Goal: Check status: Check status

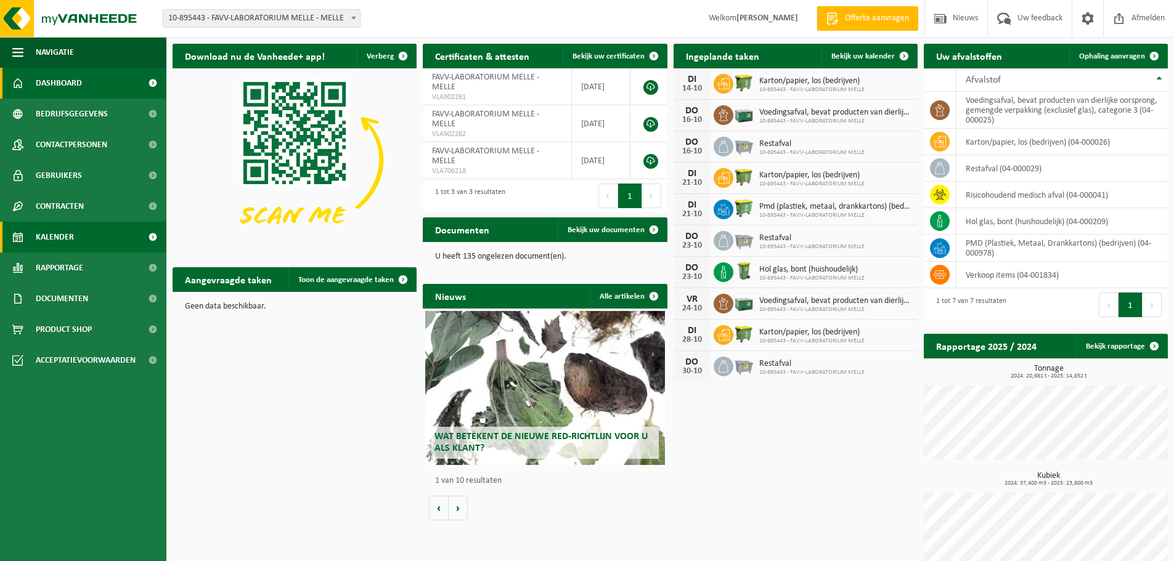
click at [55, 235] on span "Kalender" at bounding box center [55, 237] width 38 height 31
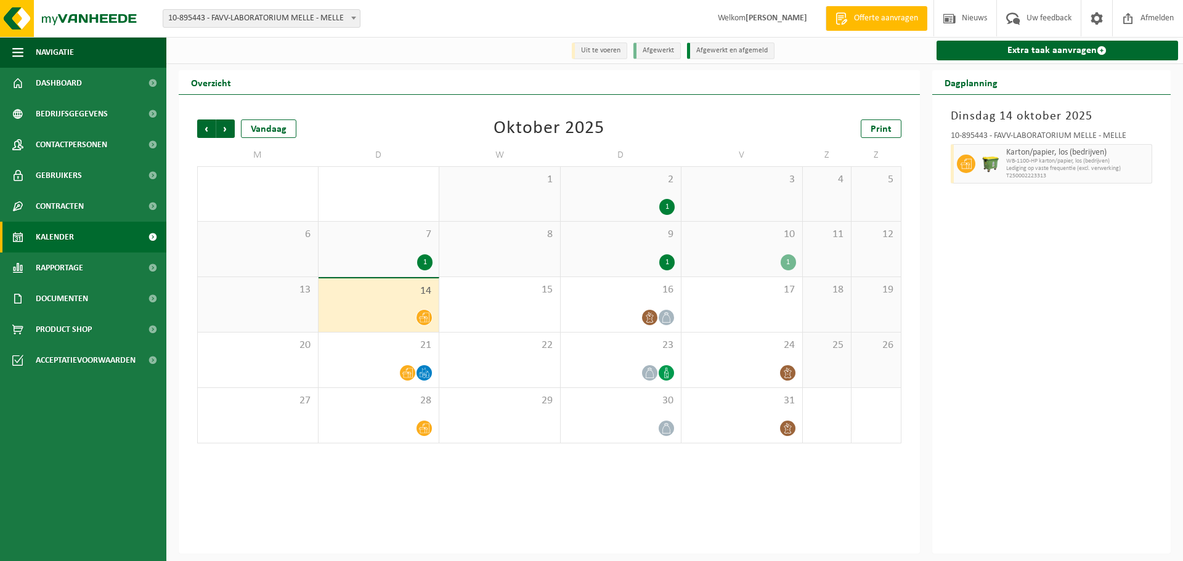
click at [626, 262] on div "1" at bounding box center [621, 263] width 108 height 16
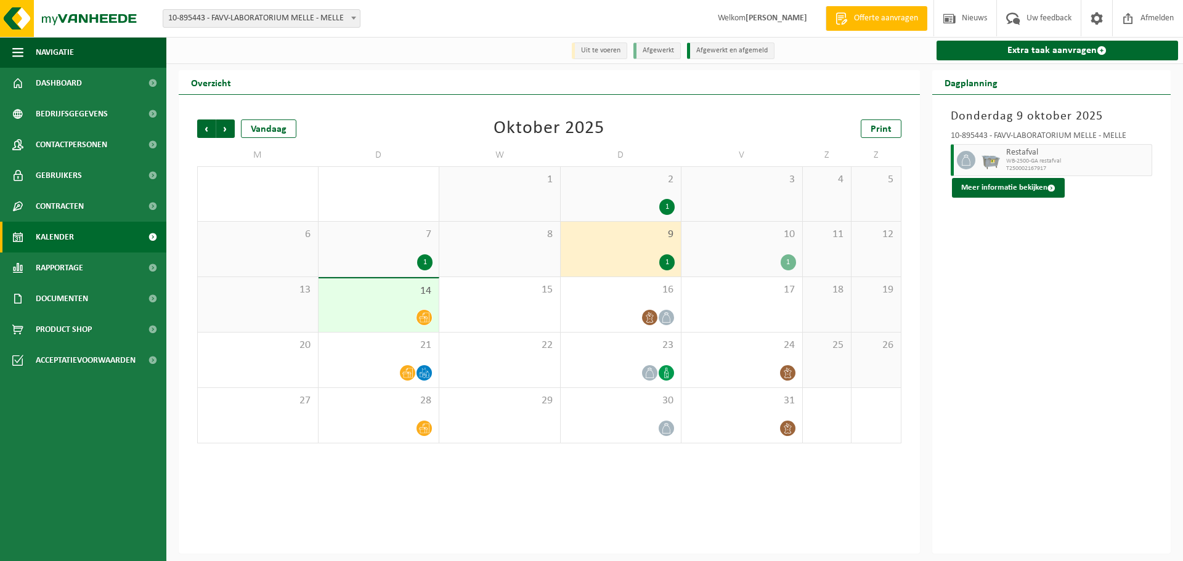
click at [732, 249] on div "10 1" at bounding box center [742, 249] width 121 height 55
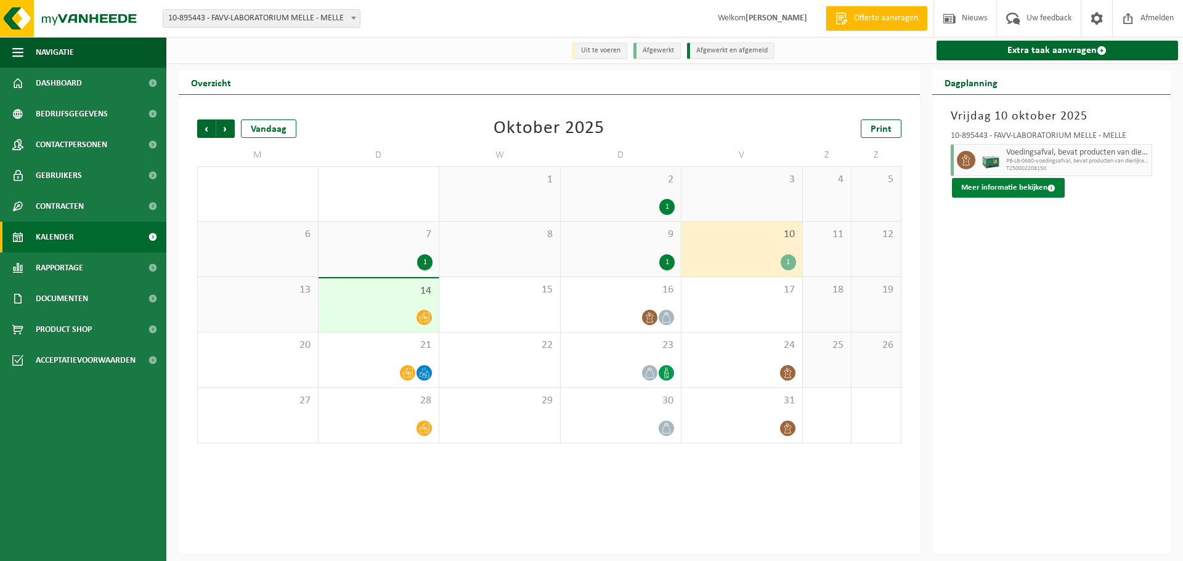
click at [992, 185] on button "Meer informatie bekijken" at bounding box center [1008, 188] width 113 height 20
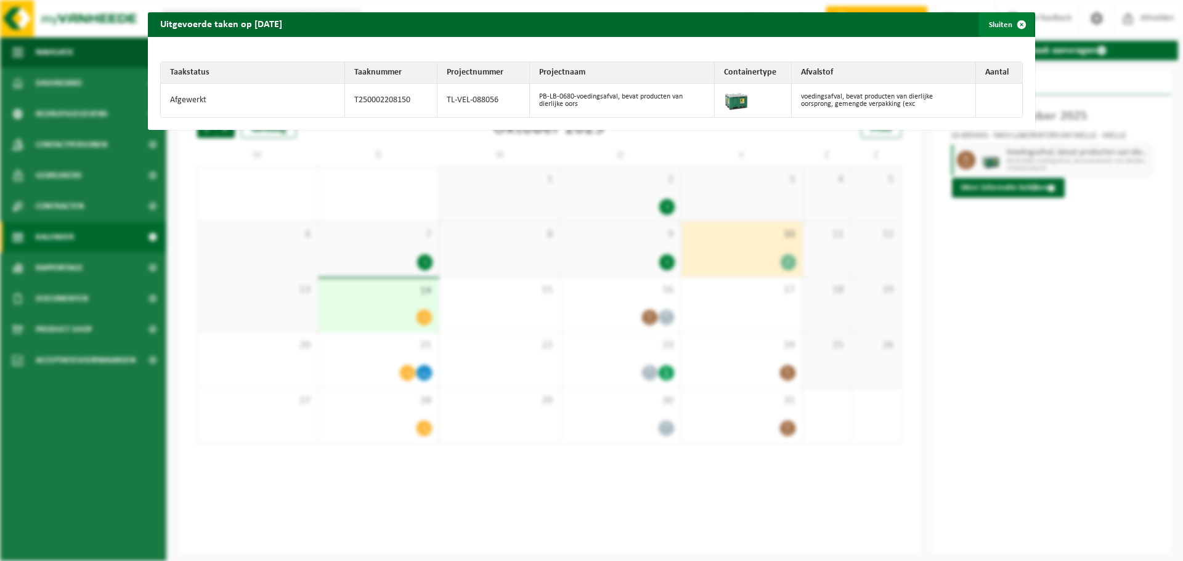
click at [1011, 21] on span "button" at bounding box center [1022, 24] width 25 height 25
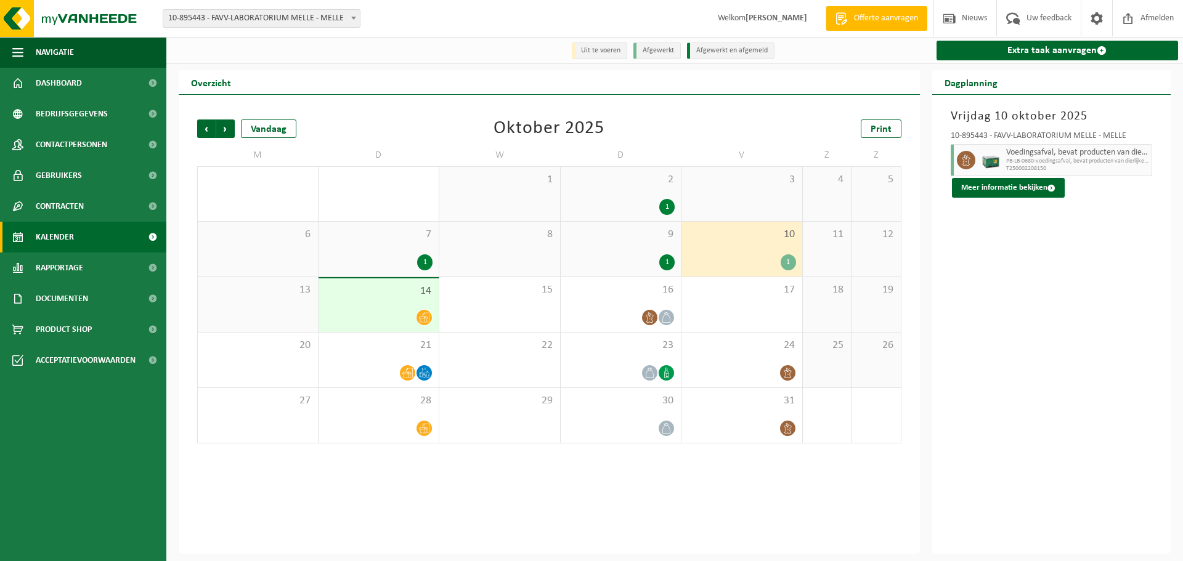
click at [609, 239] on span "9" at bounding box center [621, 235] width 108 height 14
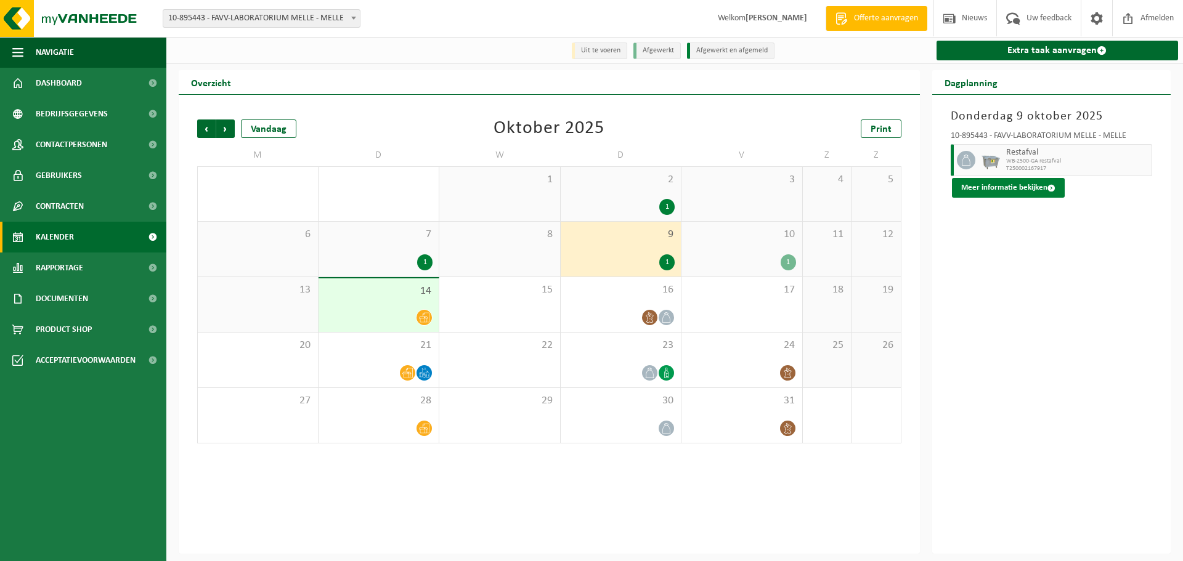
click at [1006, 182] on button "Meer informatie bekijken" at bounding box center [1008, 188] width 113 height 20
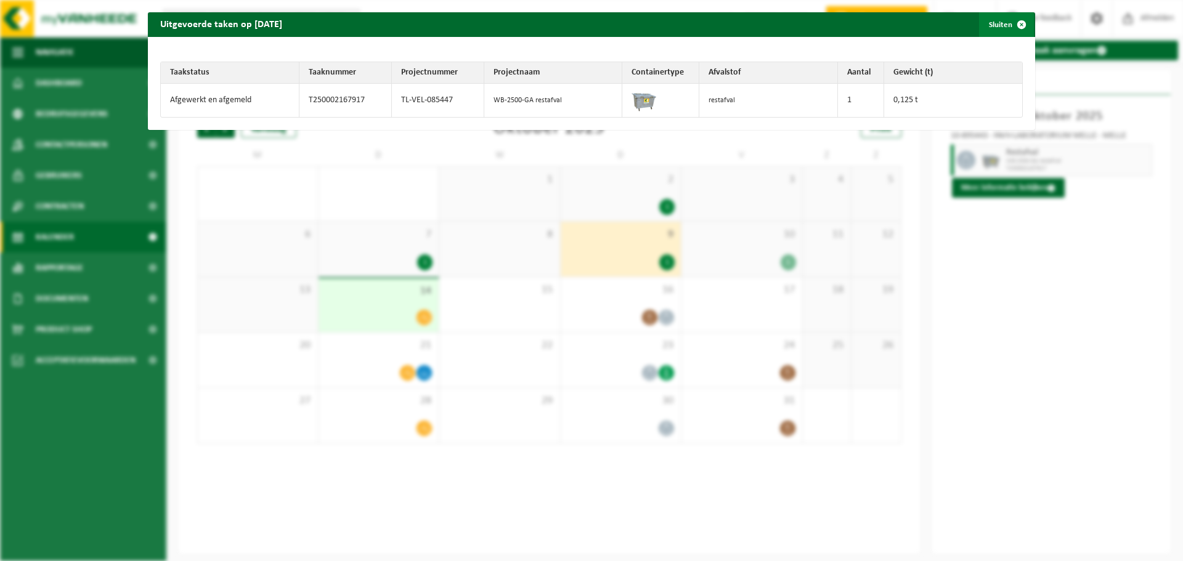
click at [1014, 18] on span "button" at bounding box center [1022, 24] width 25 height 25
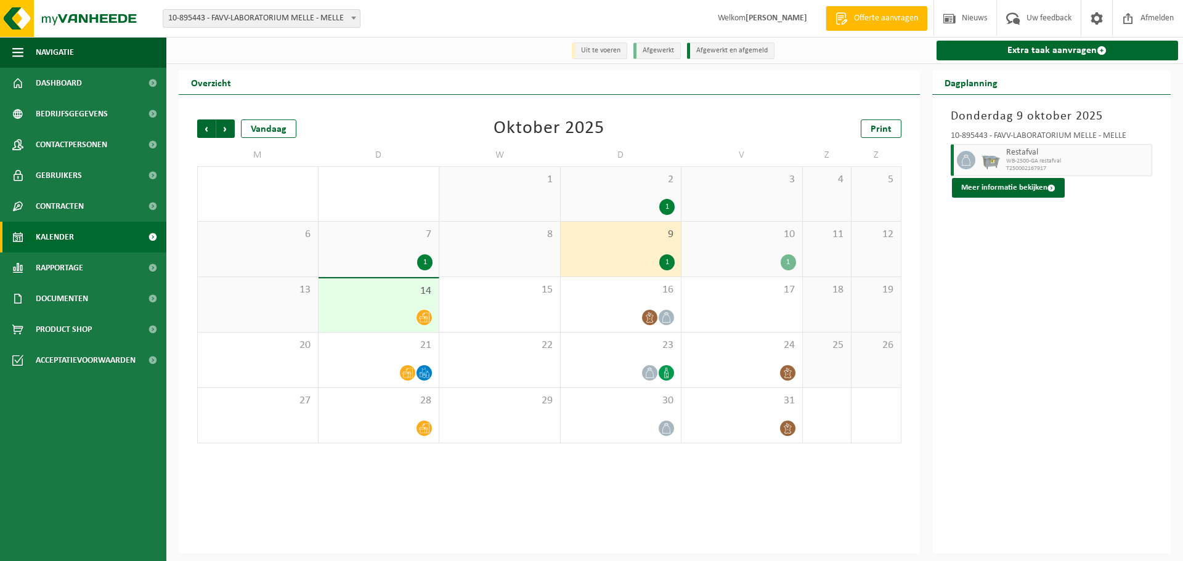
click at [730, 240] on span "10" at bounding box center [742, 235] width 108 height 14
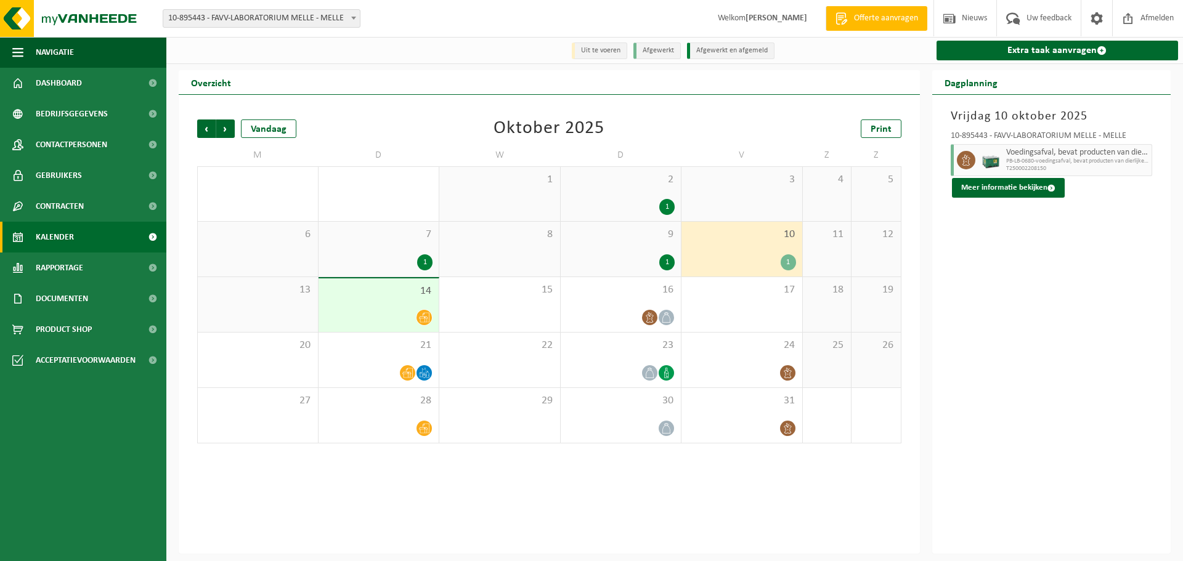
click at [423, 317] on icon at bounding box center [424, 317] width 10 height 10
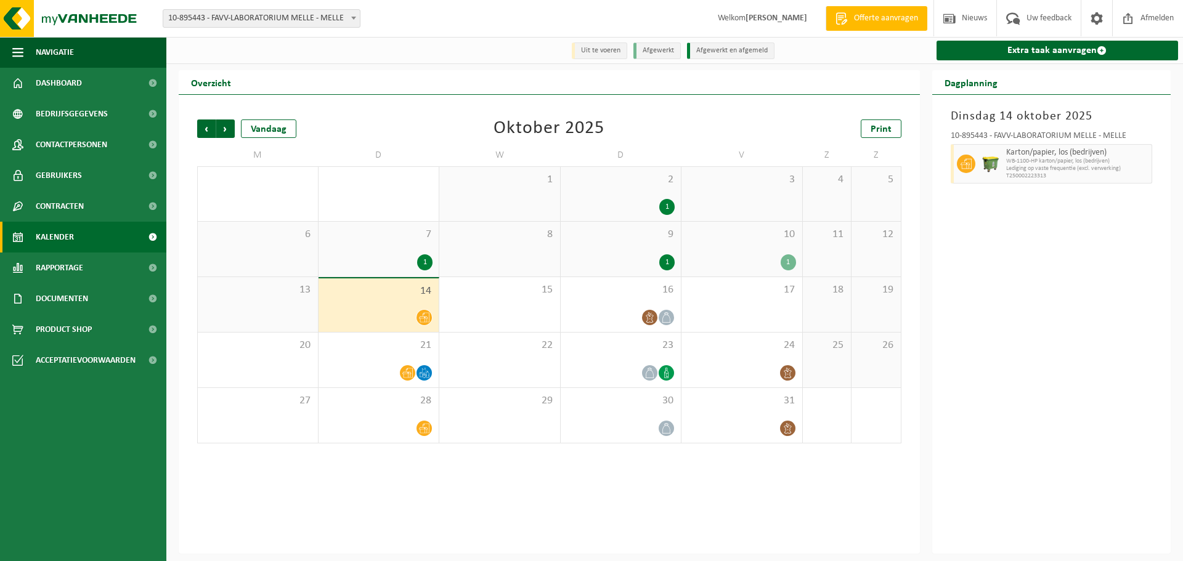
click at [739, 245] on div "10 1" at bounding box center [742, 249] width 121 height 55
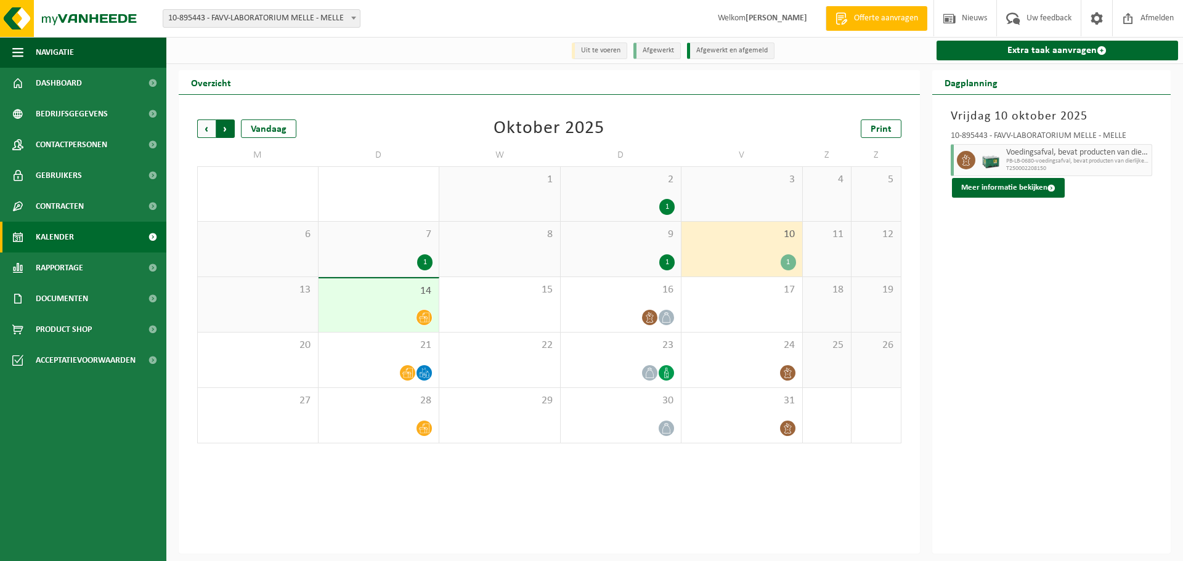
click at [209, 129] on span "Vorige" at bounding box center [206, 129] width 18 height 18
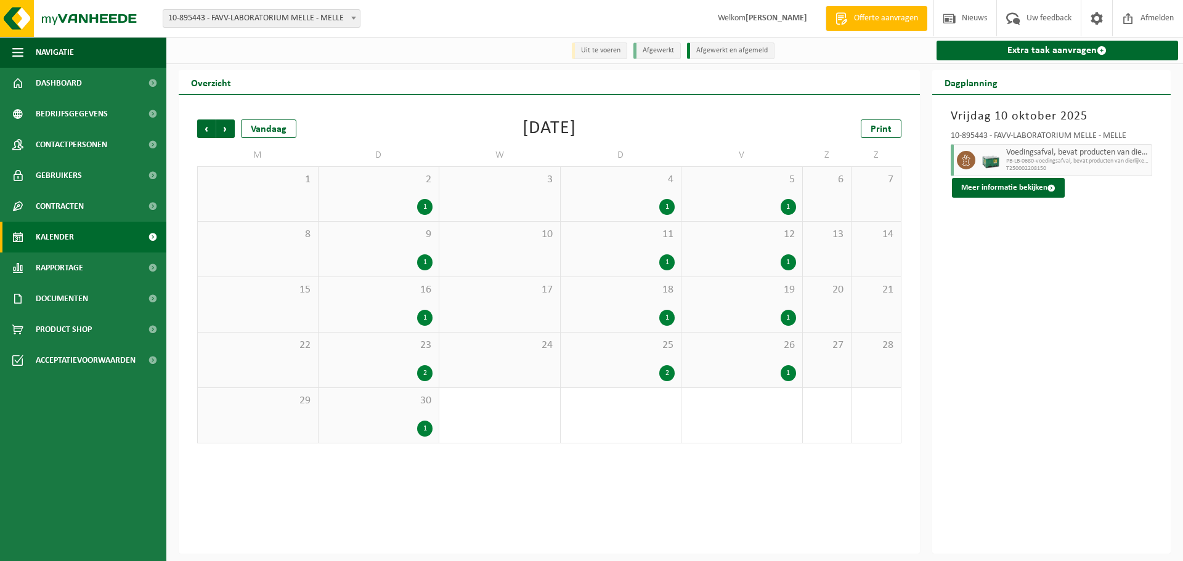
click at [428, 203] on div "1" at bounding box center [424, 207] width 15 height 16
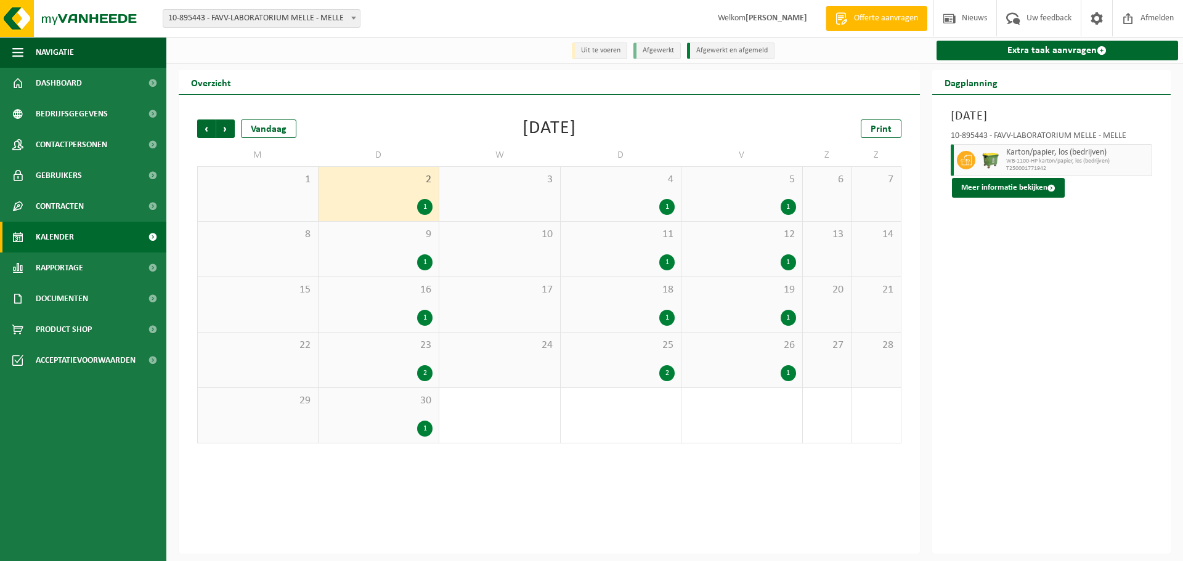
click at [664, 202] on div "1" at bounding box center [666, 207] width 15 height 16
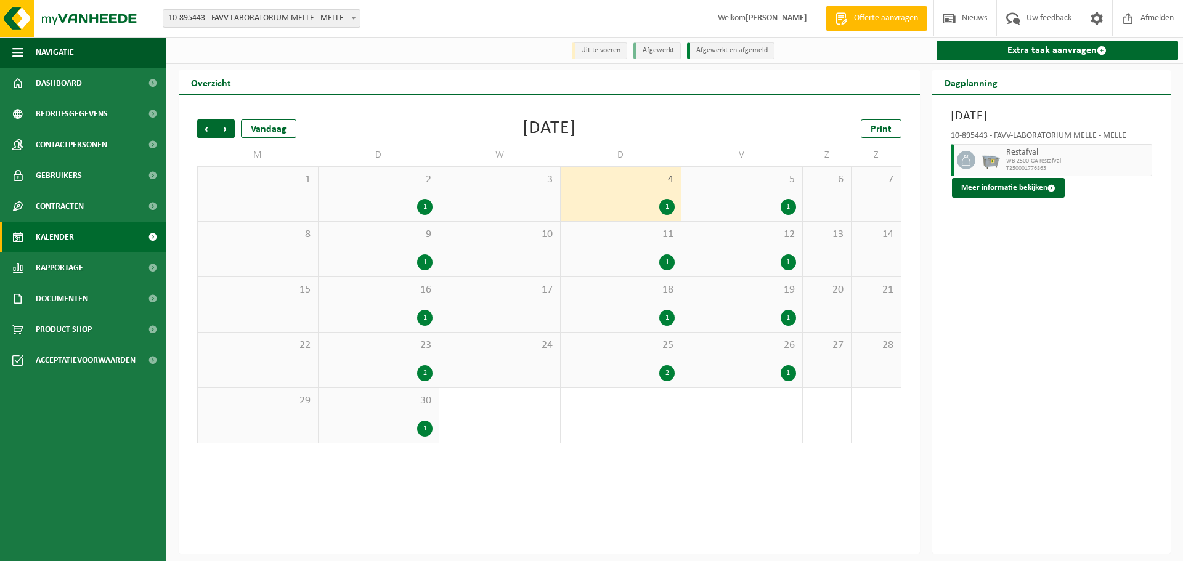
click at [793, 202] on div "1" at bounding box center [788, 207] width 15 height 16
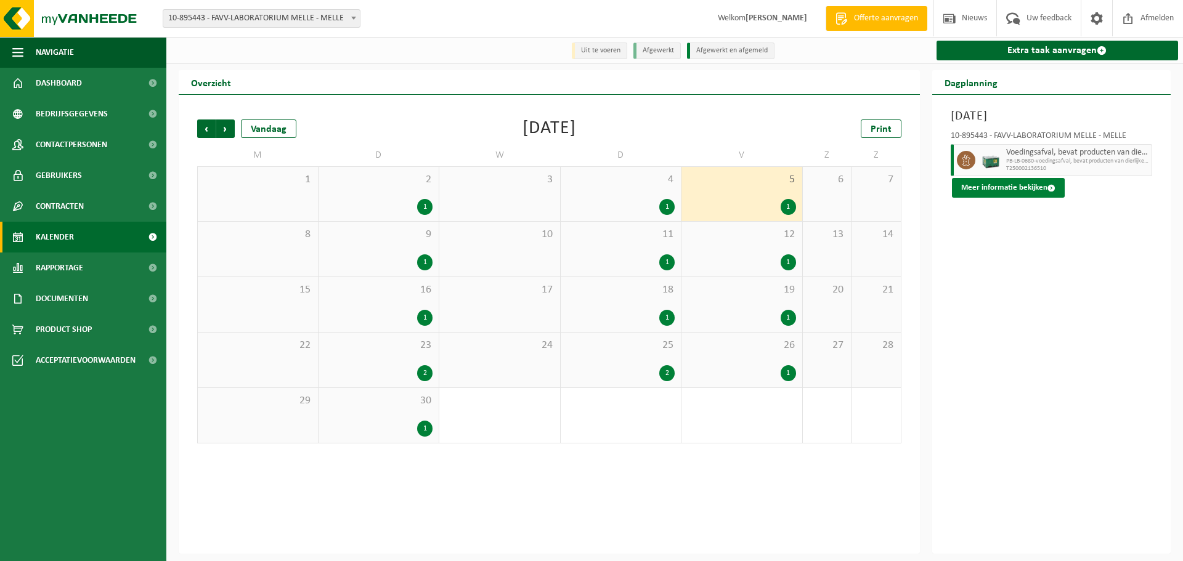
click at [995, 186] on button "Meer informatie bekijken" at bounding box center [1008, 188] width 113 height 20
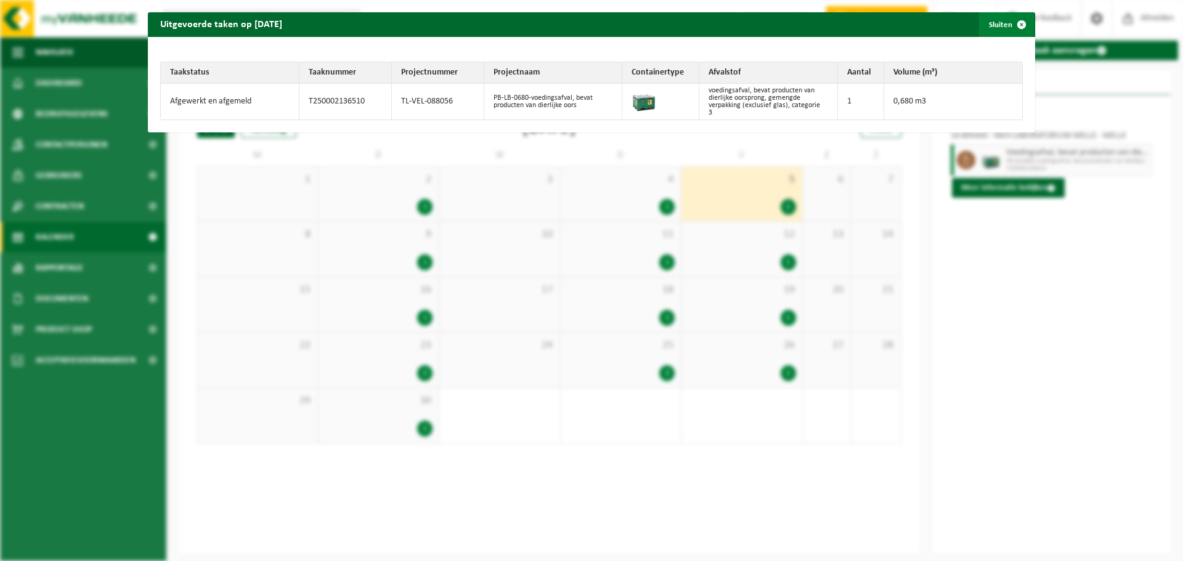
click at [1014, 25] on span "button" at bounding box center [1022, 24] width 25 height 25
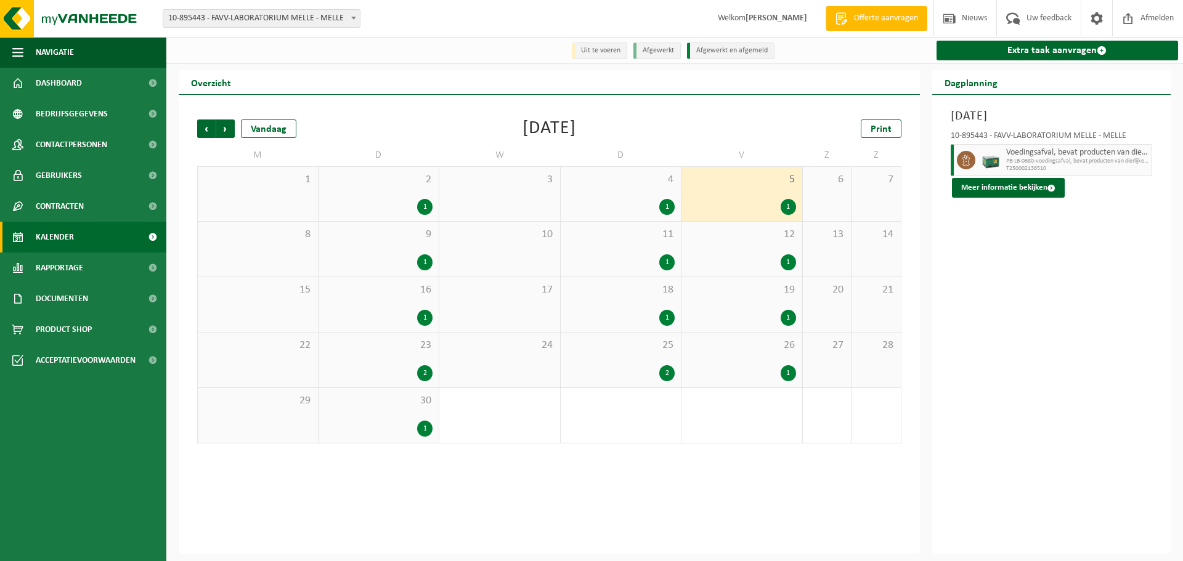
click at [786, 317] on div "1" at bounding box center [788, 318] width 15 height 16
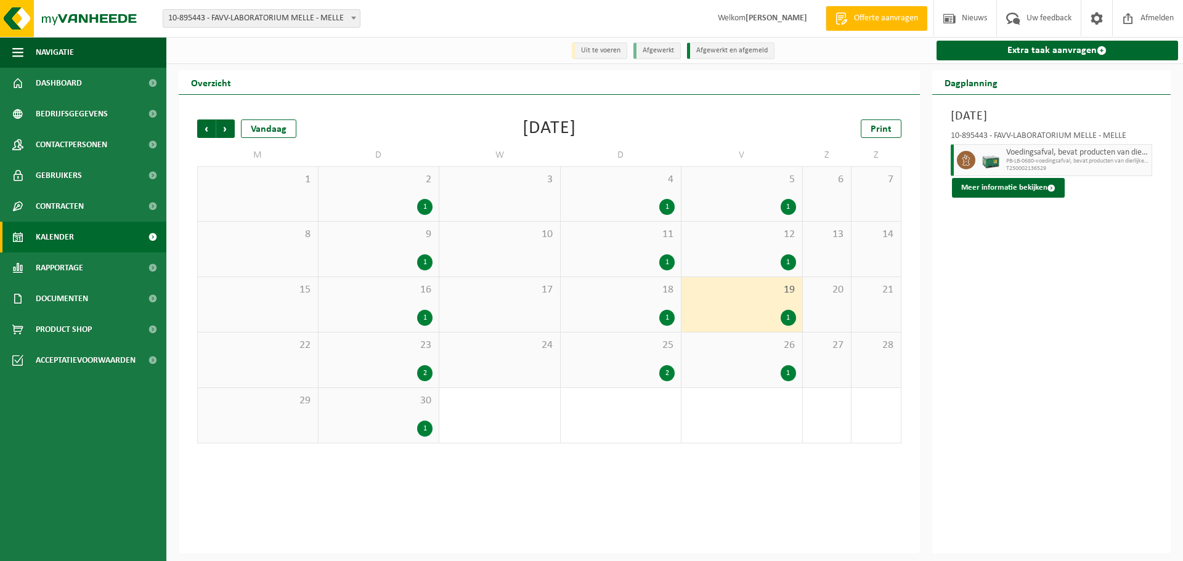
click at [788, 260] on div "1" at bounding box center [788, 263] width 15 height 16
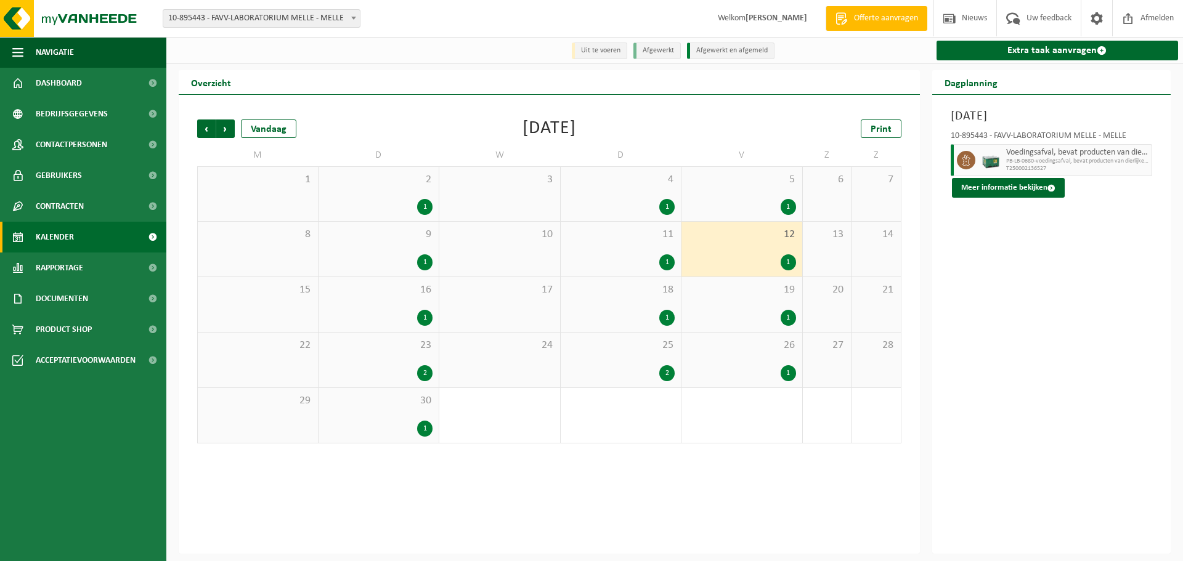
click at [661, 311] on div "1" at bounding box center [621, 318] width 108 height 16
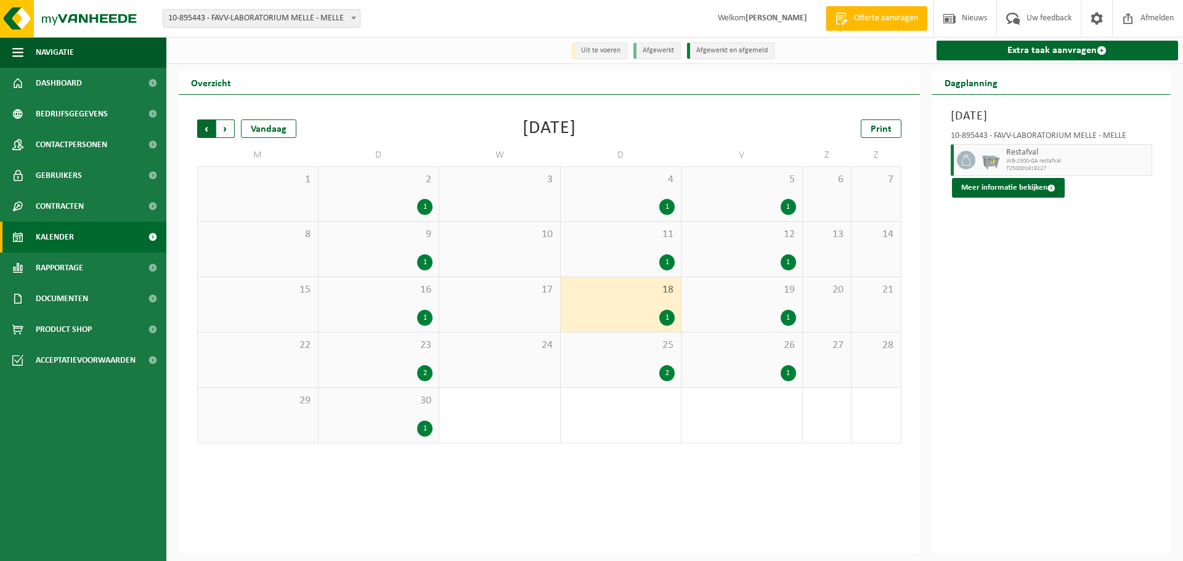
click at [223, 126] on span "Volgende" at bounding box center [225, 129] width 18 height 18
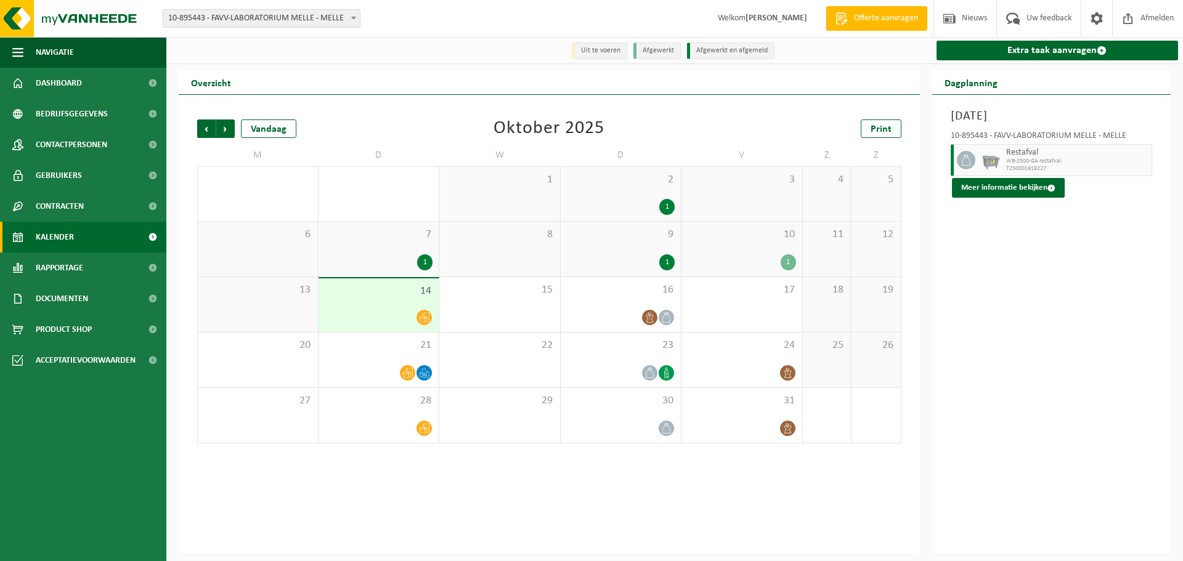
click at [764, 258] on div "1" at bounding box center [742, 263] width 108 height 16
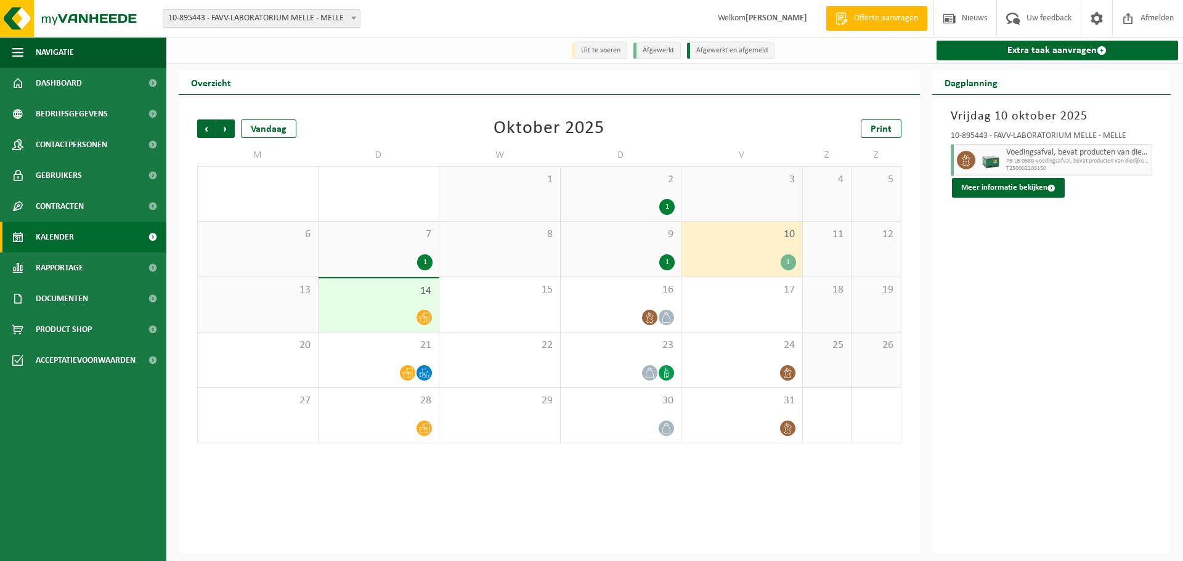
click at [649, 256] on div "1" at bounding box center [621, 263] width 108 height 16
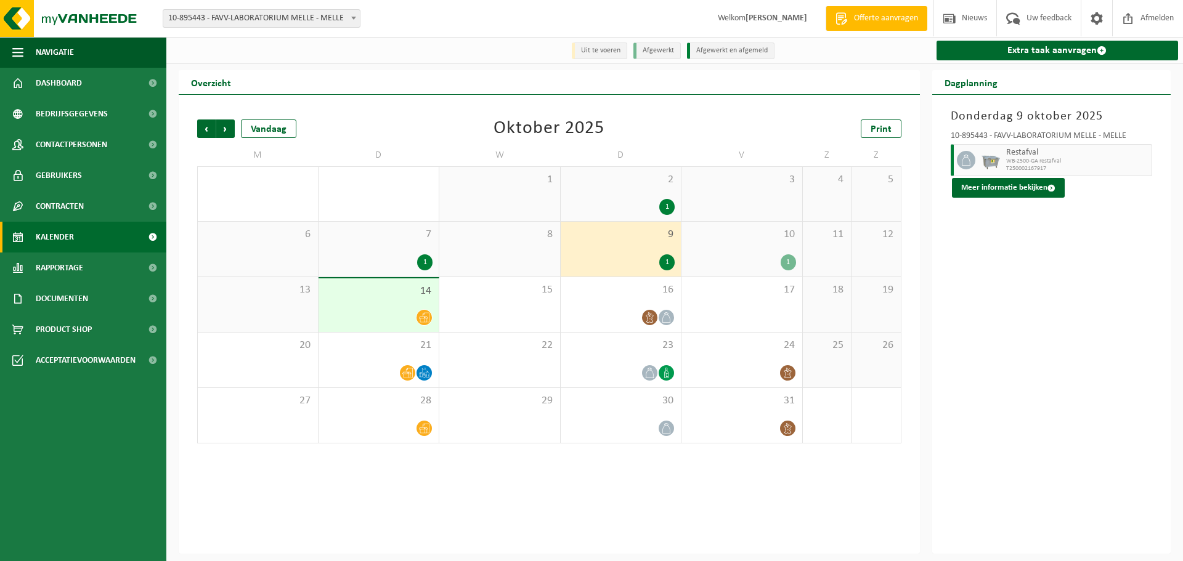
click at [754, 243] on div "10 1" at bounding box center [742, 249] width 121 height 55
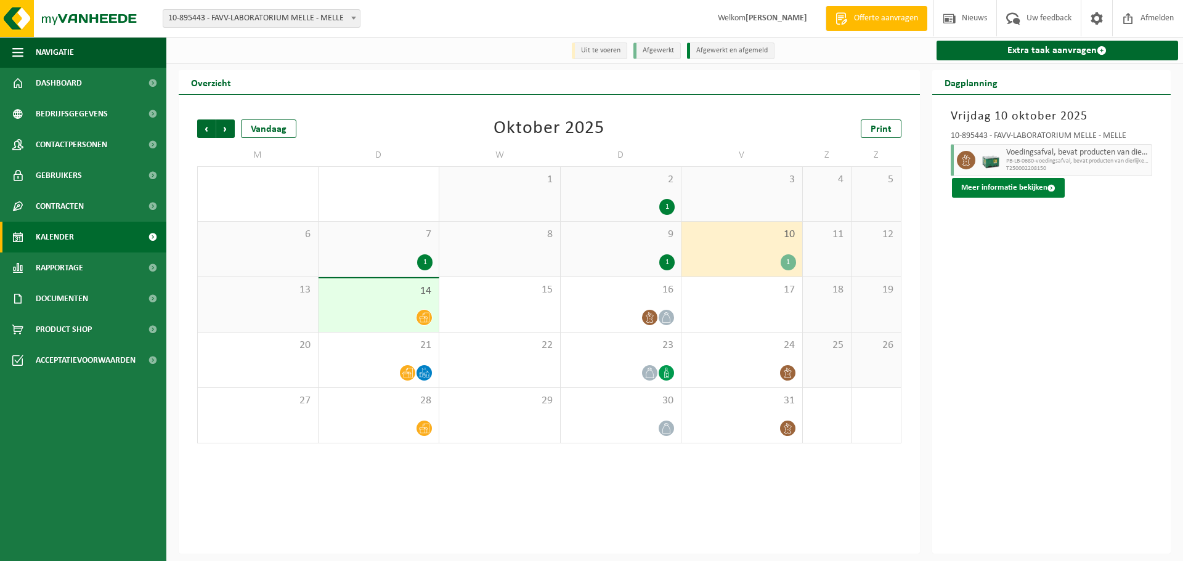
click at [1006, 188] on button "Meer informatie bekijken" at bounding box center [1008, 188] width 113 height 20
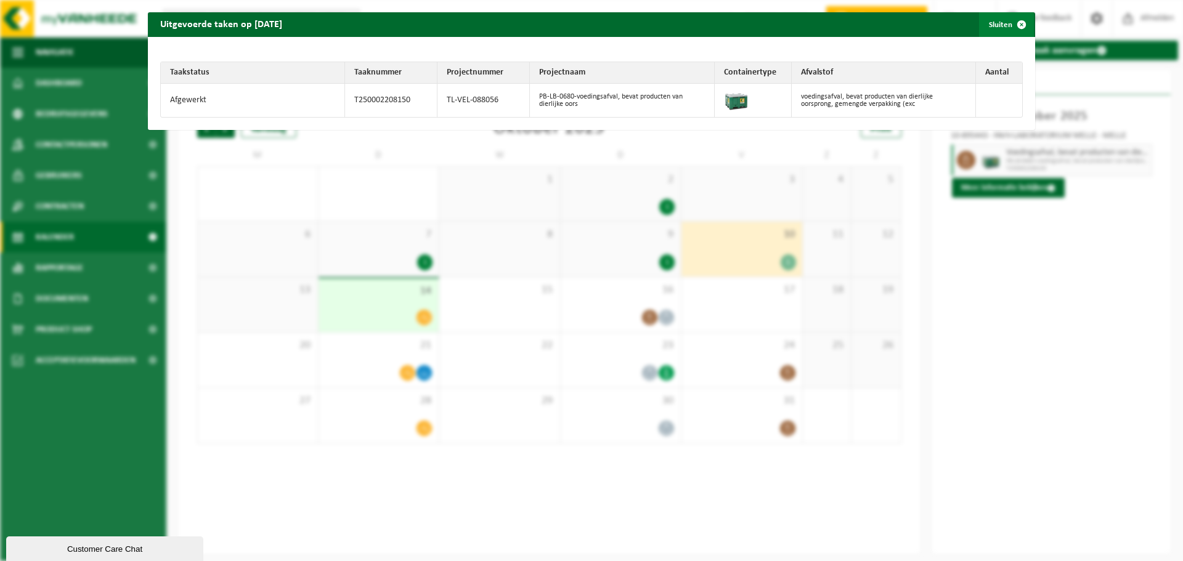
click at [1016, 22] on span "button" at bounding box center [1022, 24] width 25 height 25
